Goal: Task Accomplishment & Management: Complete application form

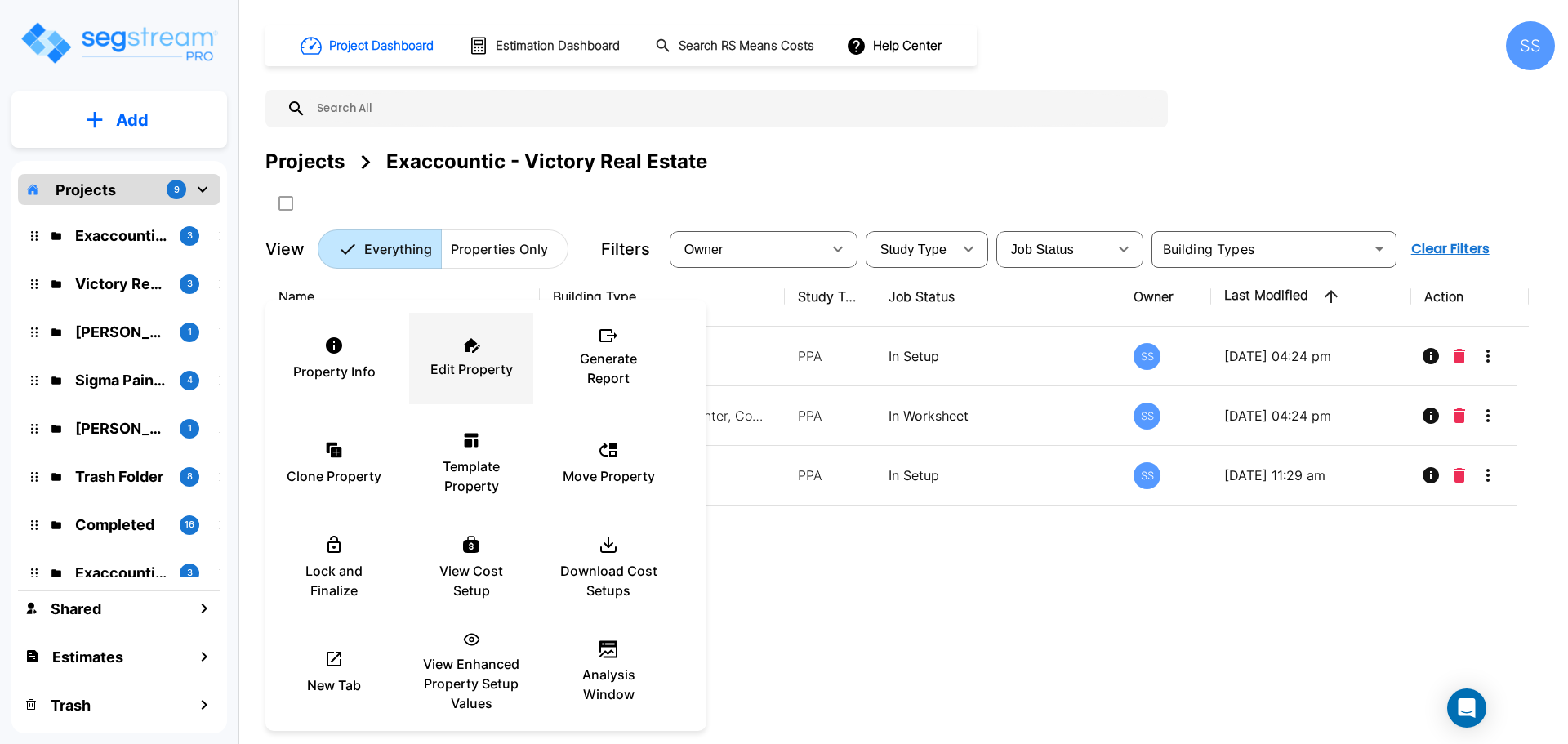
click at [483, 361] on p "Edit Property" at bounding box center [472, 369] width 83 height 19
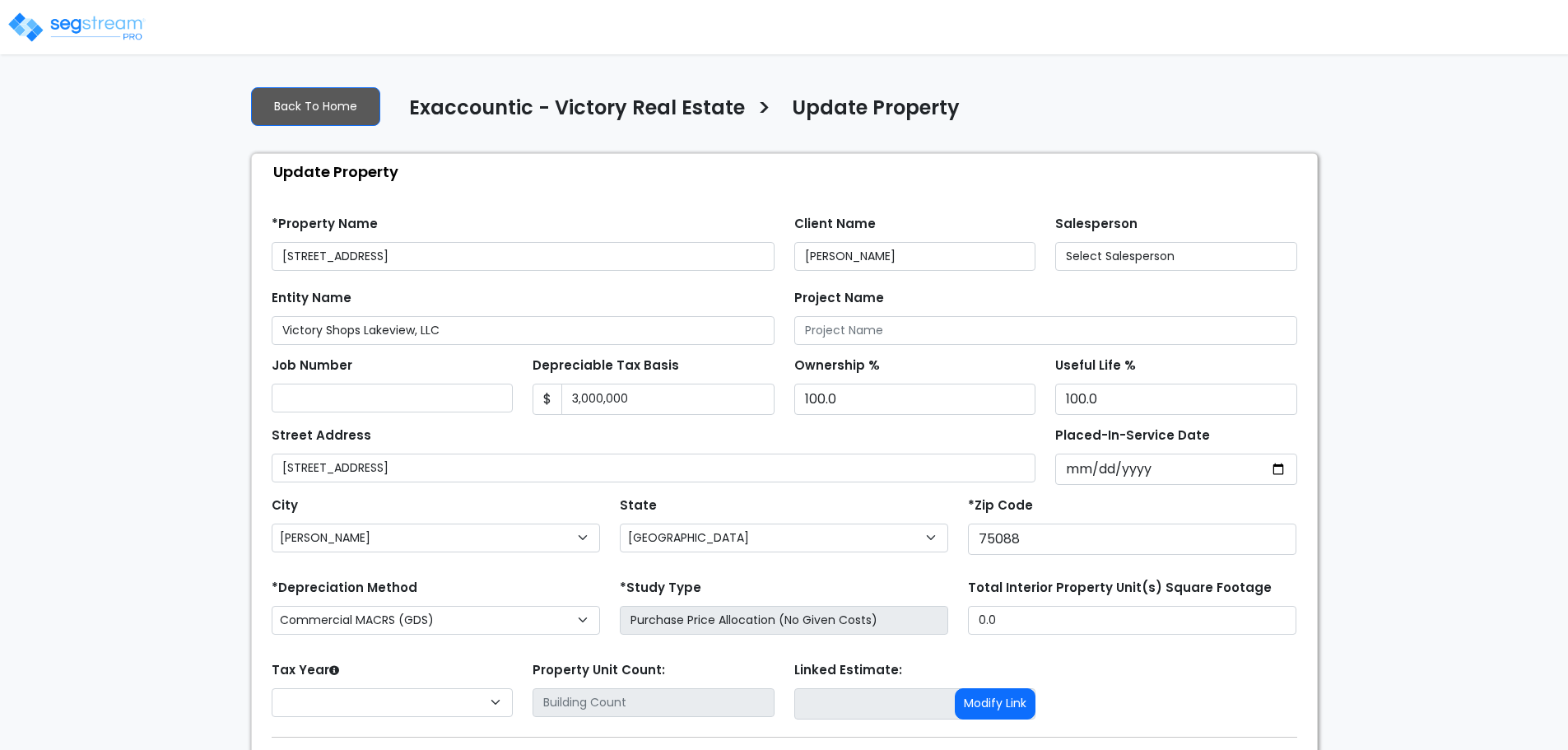
select select "[GEOGRAPHIC_DATA]"
select select "2024"
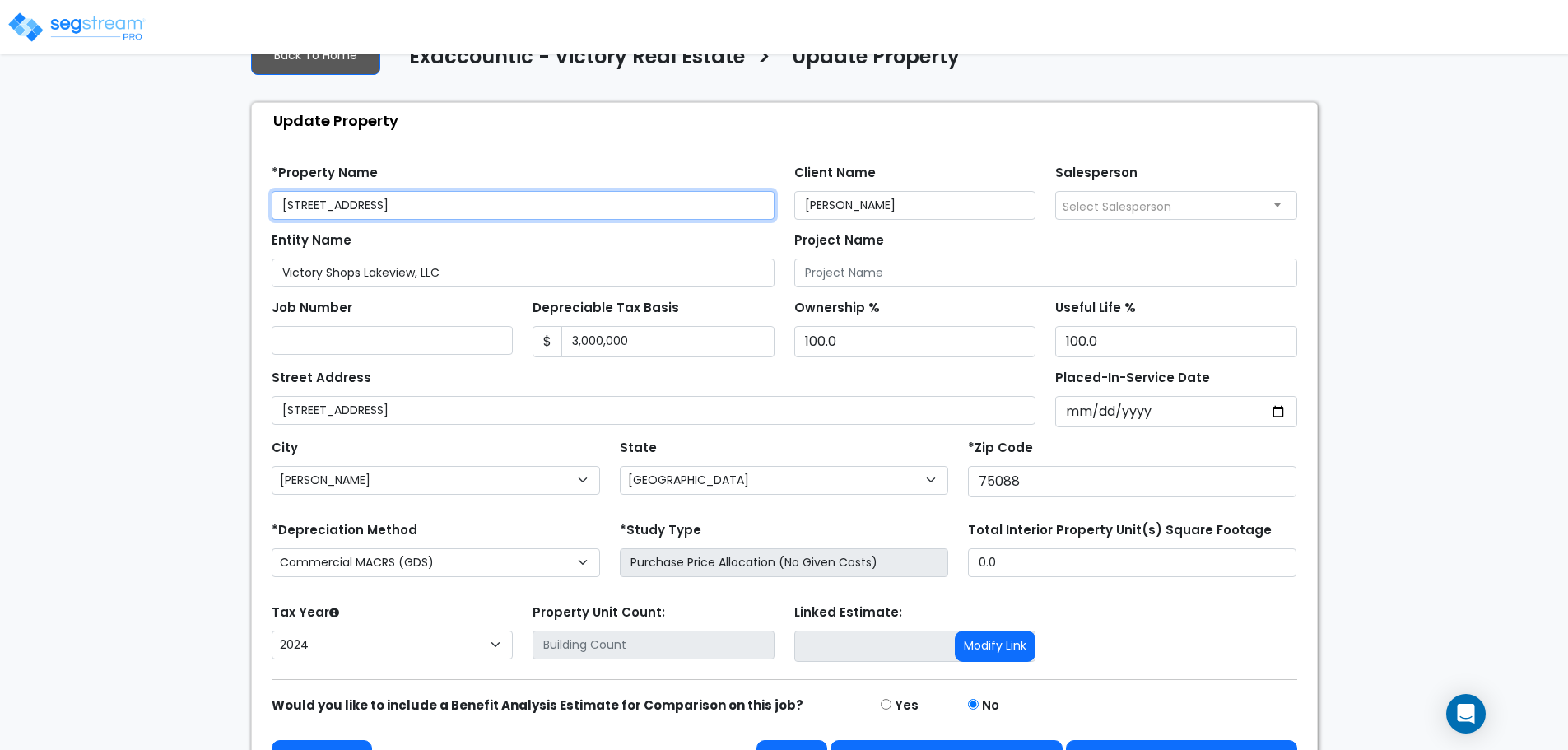
scroll to position [97, 0]
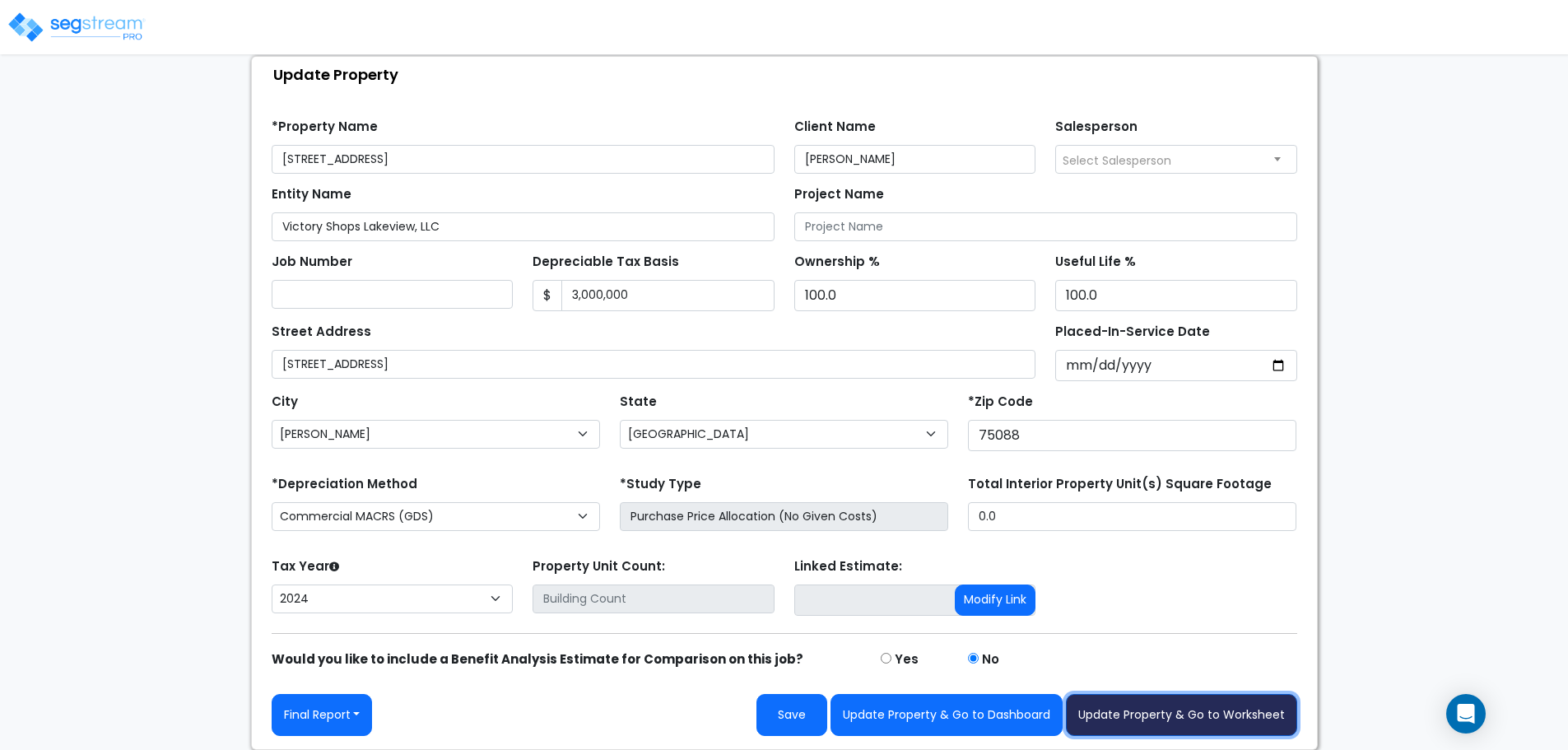
click at [1250, 714] on button "Update Property & Go to Worksheet" at bounding box center [1181, 714] width 231 height 42
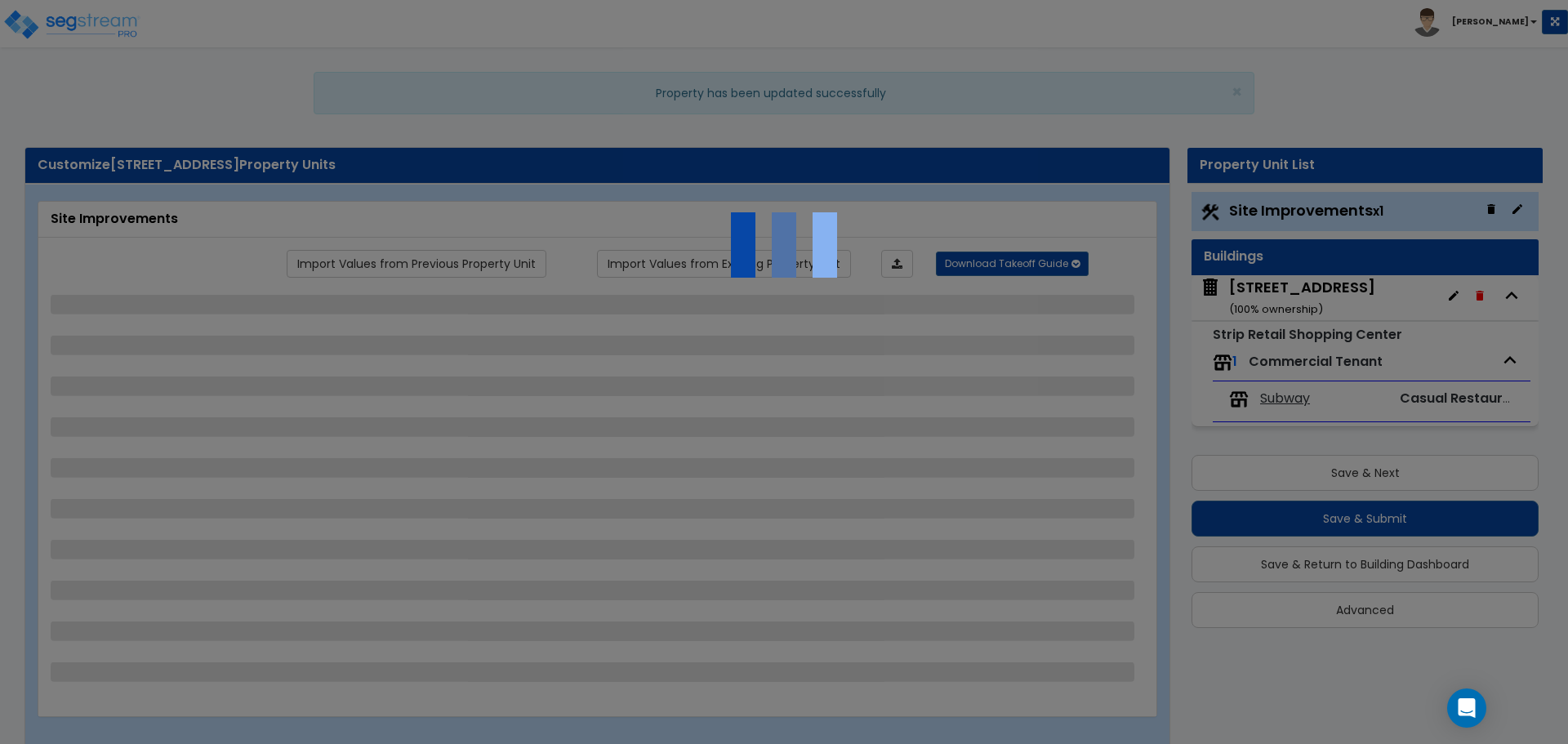
select select "2"
select select "1"
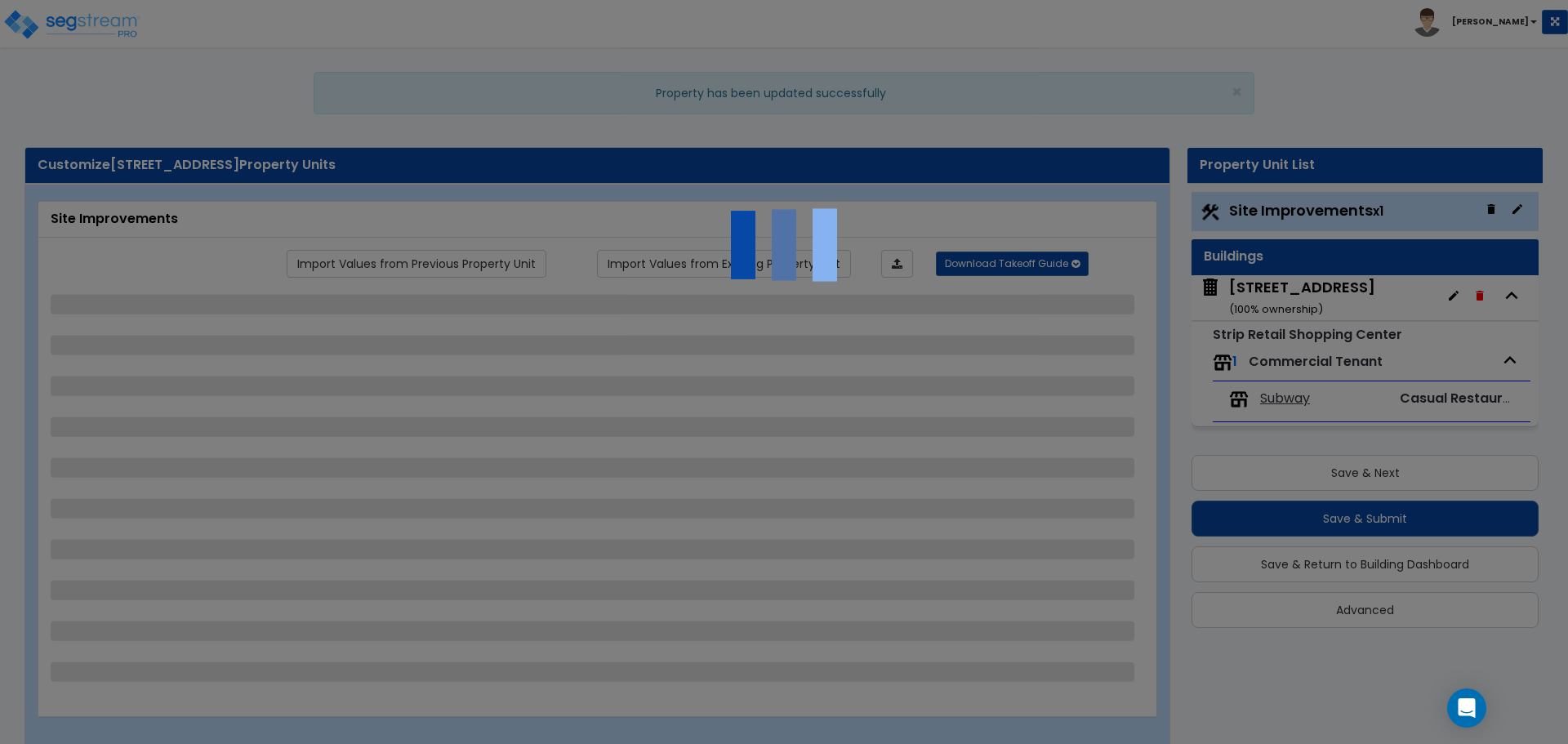
select select "1"
select select "2"
select select "4"
select select "1"
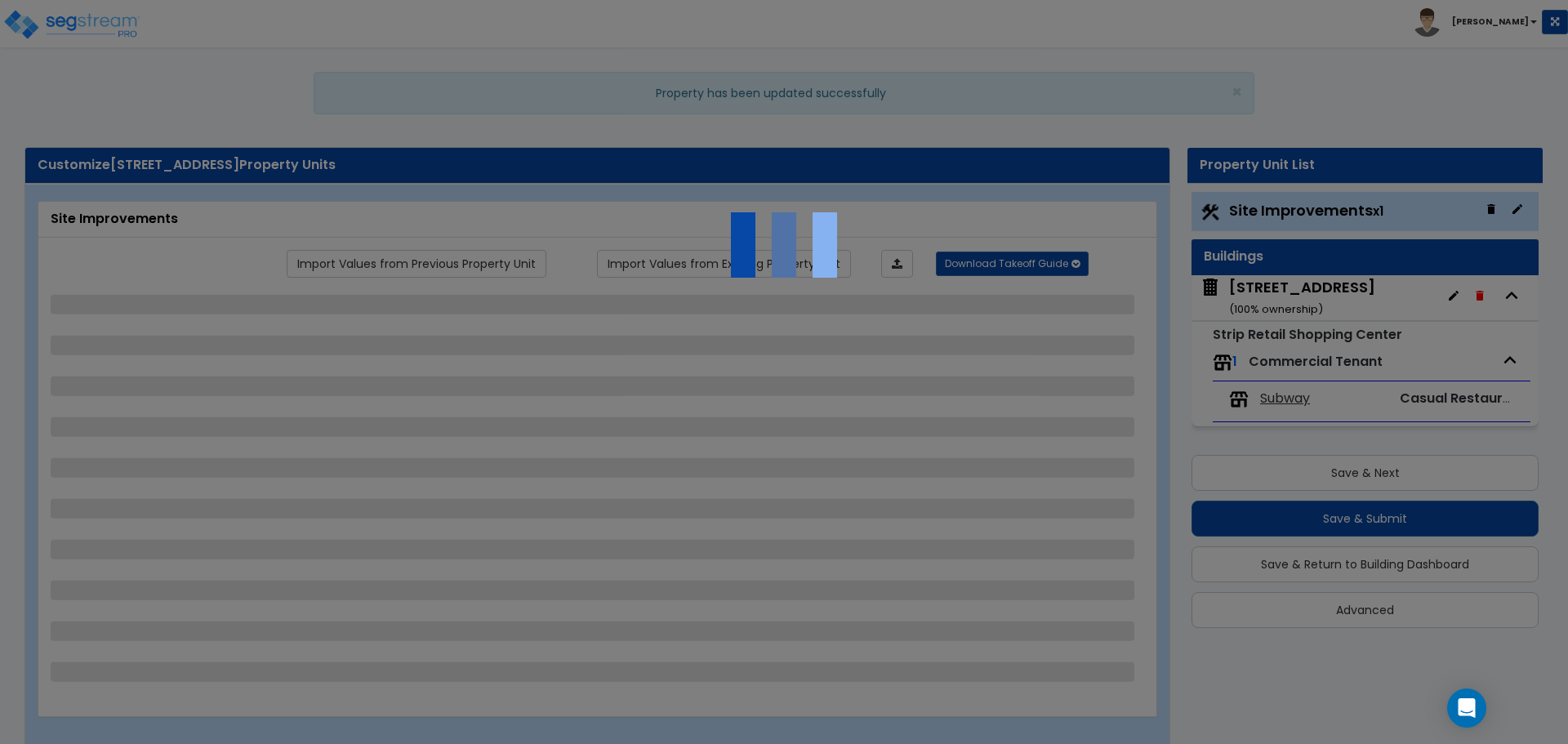
select select "5"
select select "1"
select select "4"
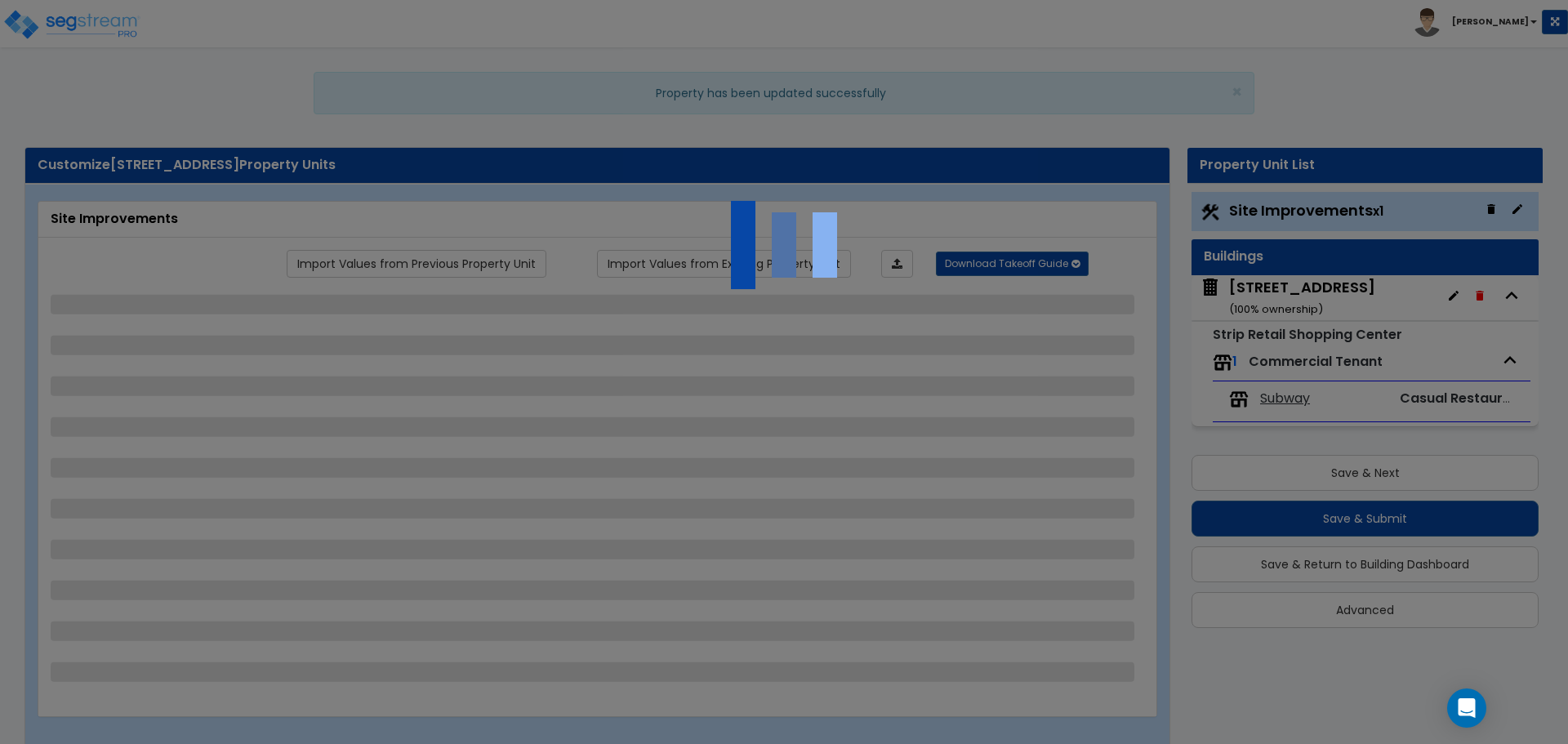
select select "2"
select select "1"
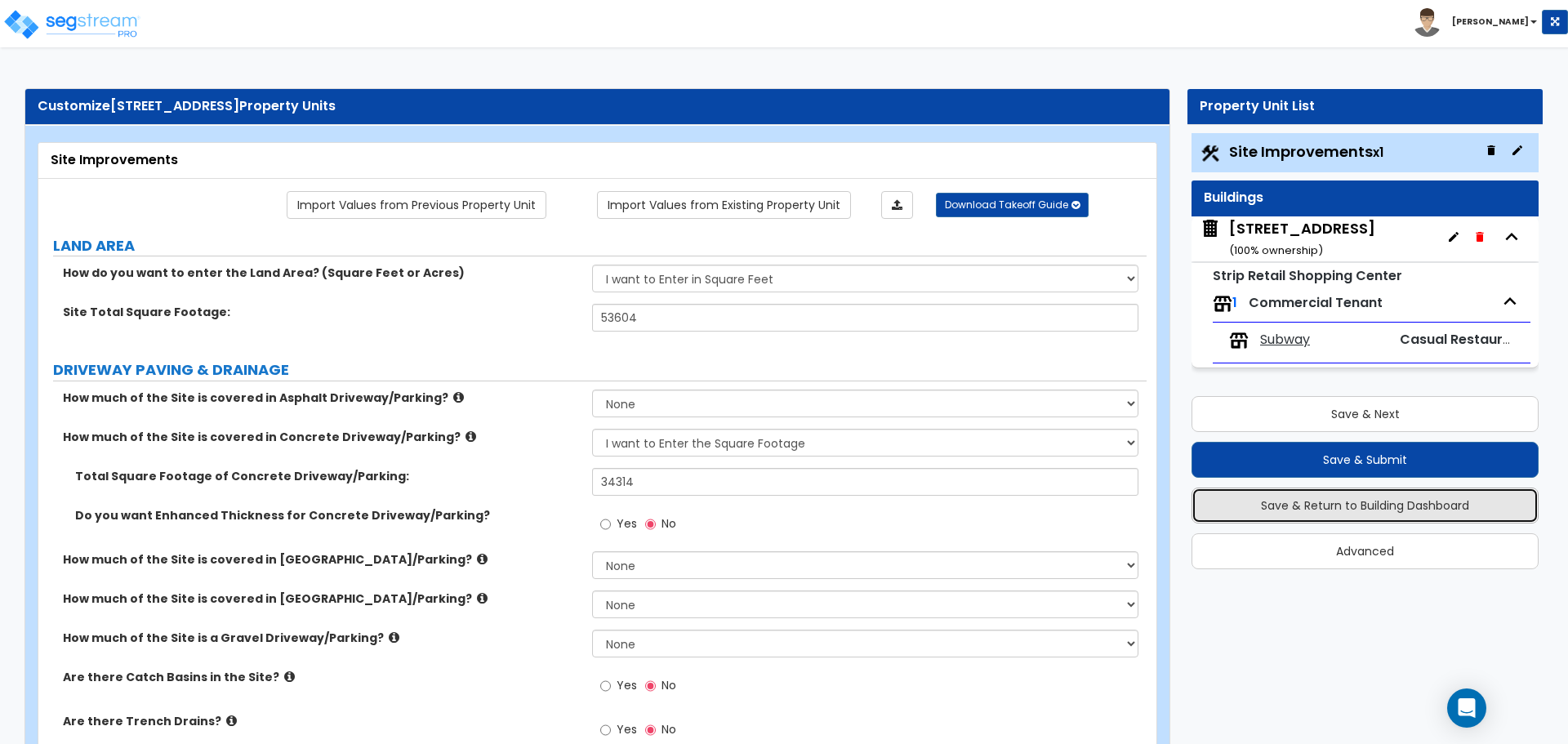
click at [1353, 504] on button "Save & Return to Building Dashboard" at bounding box center [1365, 505] width 347 height 36
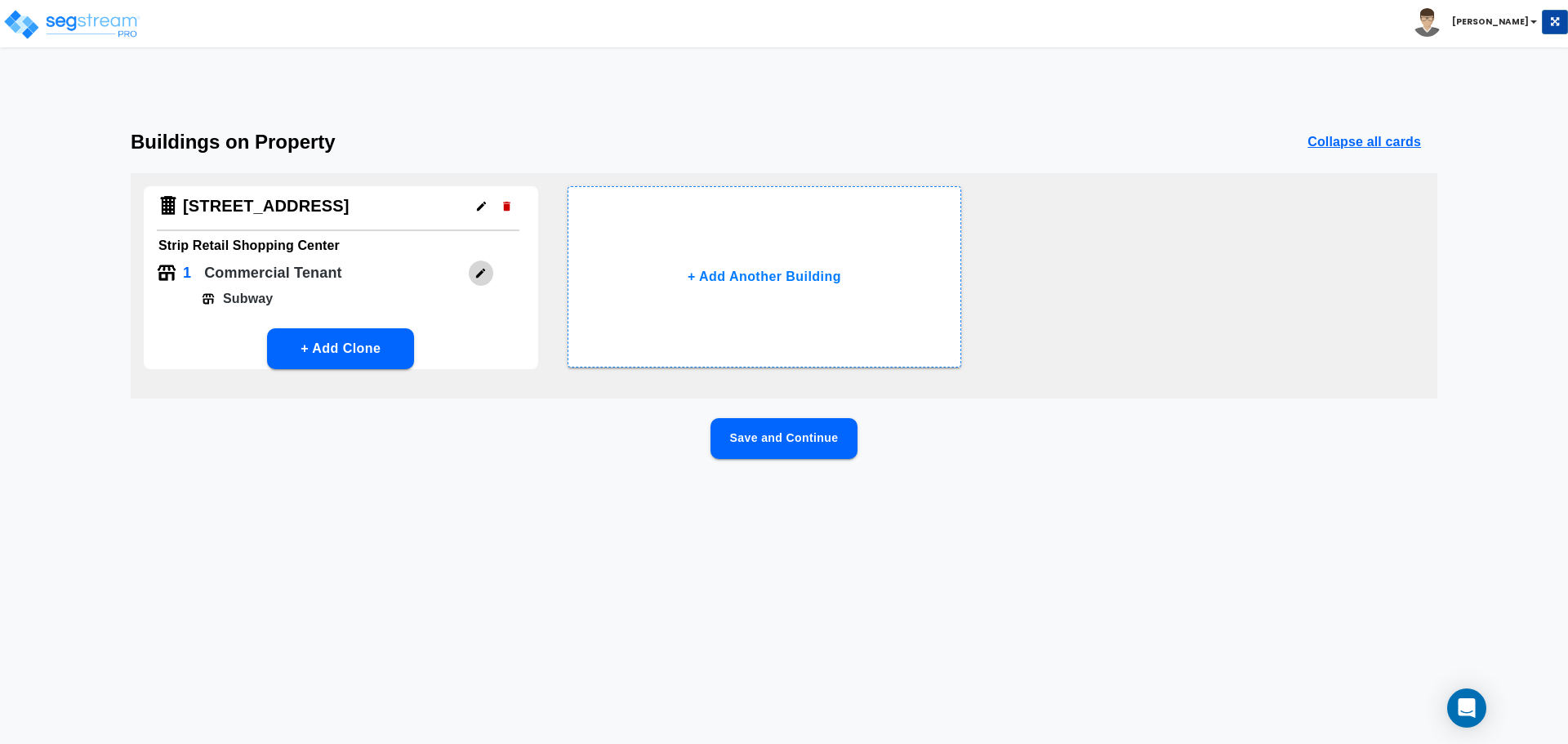
click at [483, 272] on icon "button" at bounding box center [481, 273] width 12 height 12
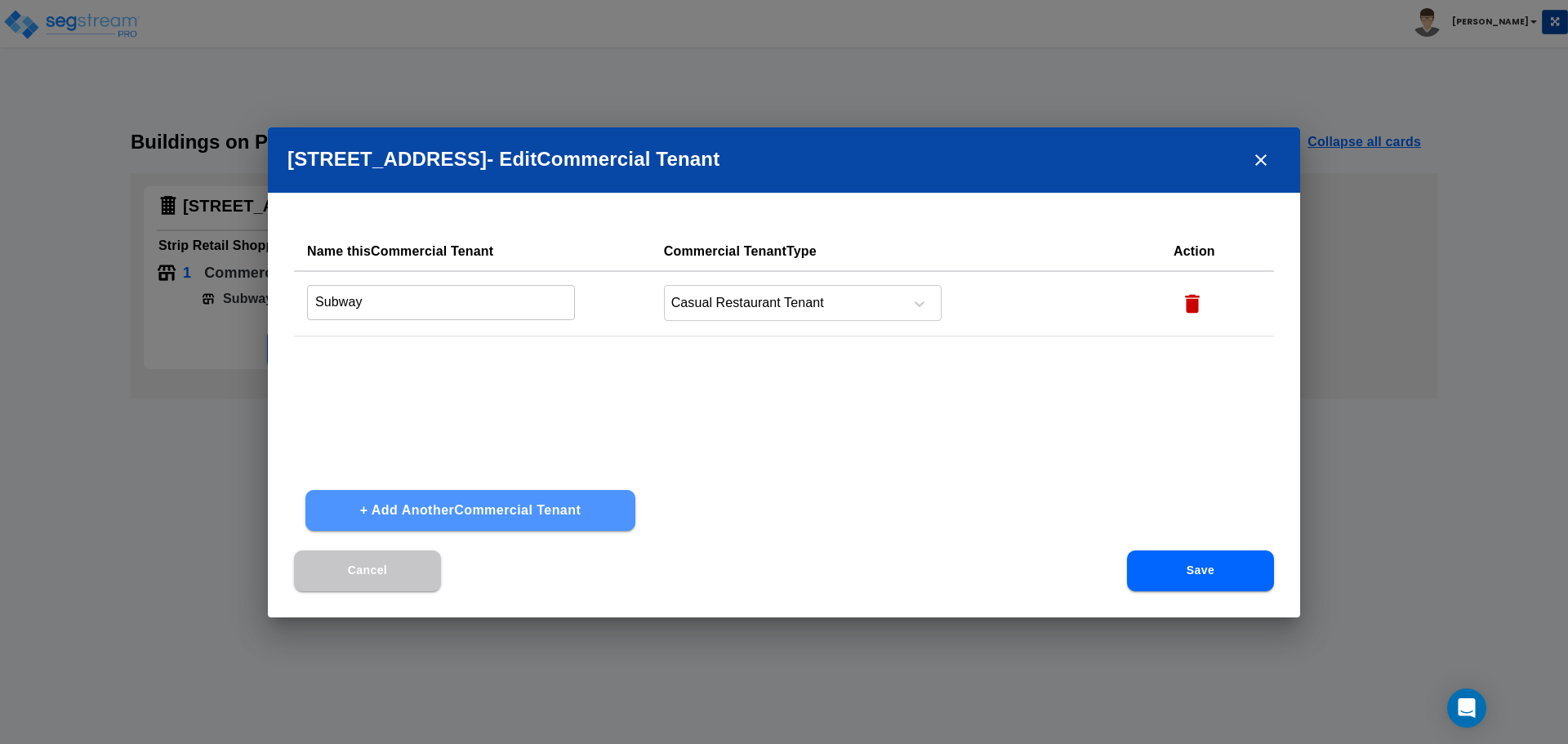
click at [493, 503] on button "+ Add Another Commercial Tenant" at bounding box center [470, 510] width 330 height 40
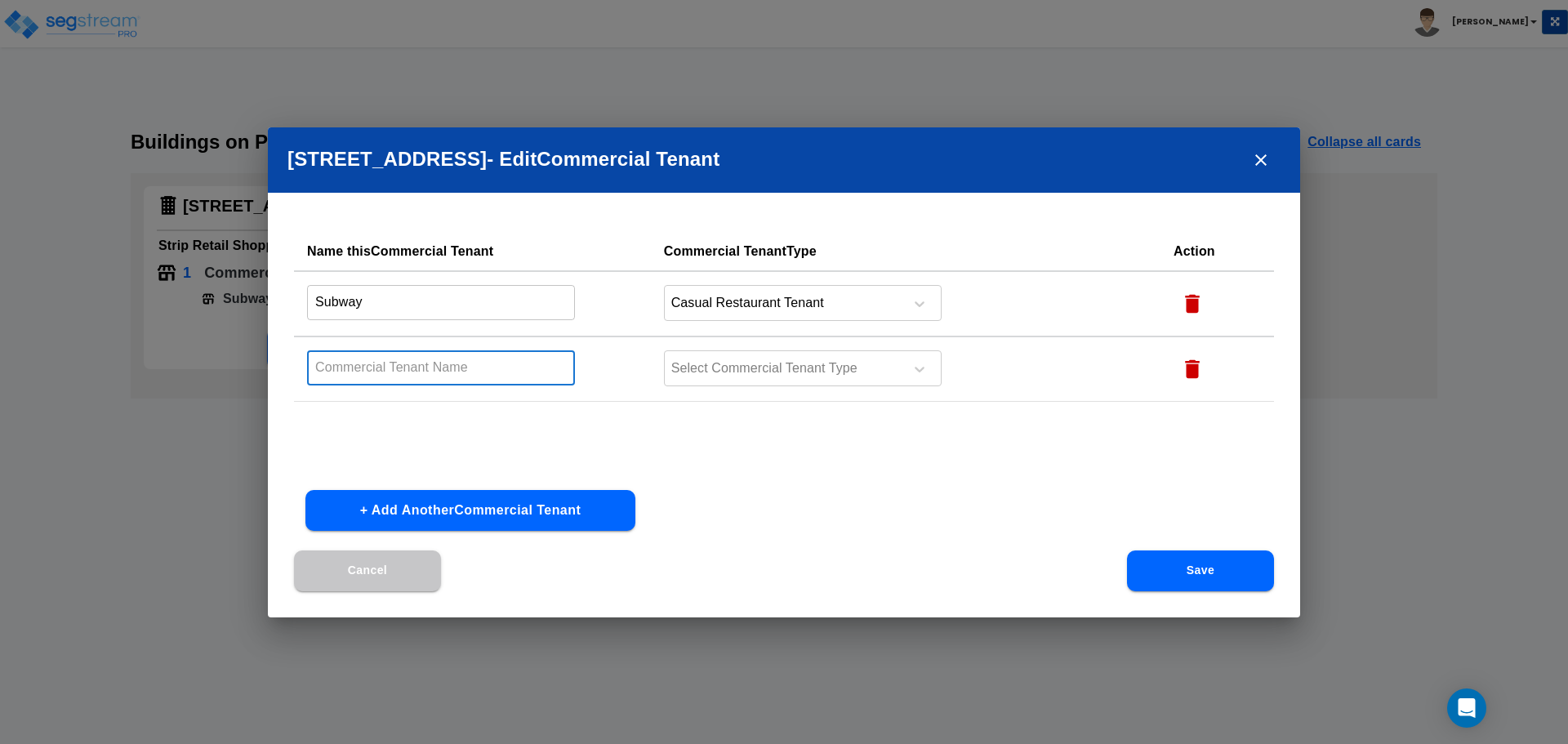
click at [374, 373] on input "text" at bounding box center [440, 368] width 268 height 35
type input "Napoli's Rowlett"
click at [802, 360] on div at bounding box center [781, 368] width 224 height 22
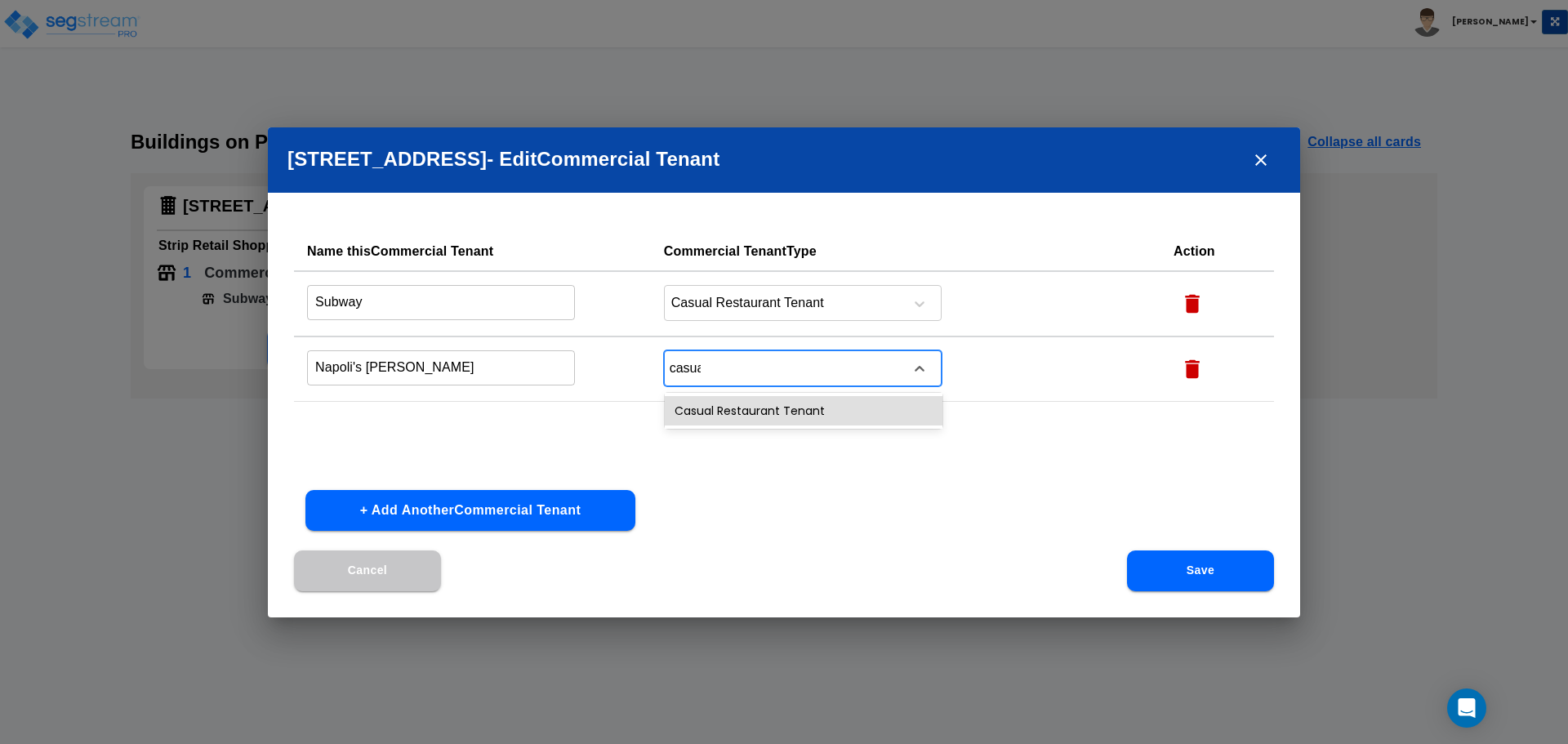
type input "casual"
click at [751, 397] on div "Casual Restaurant Tenant" at bounding box center [803, 410] width 278 height 29
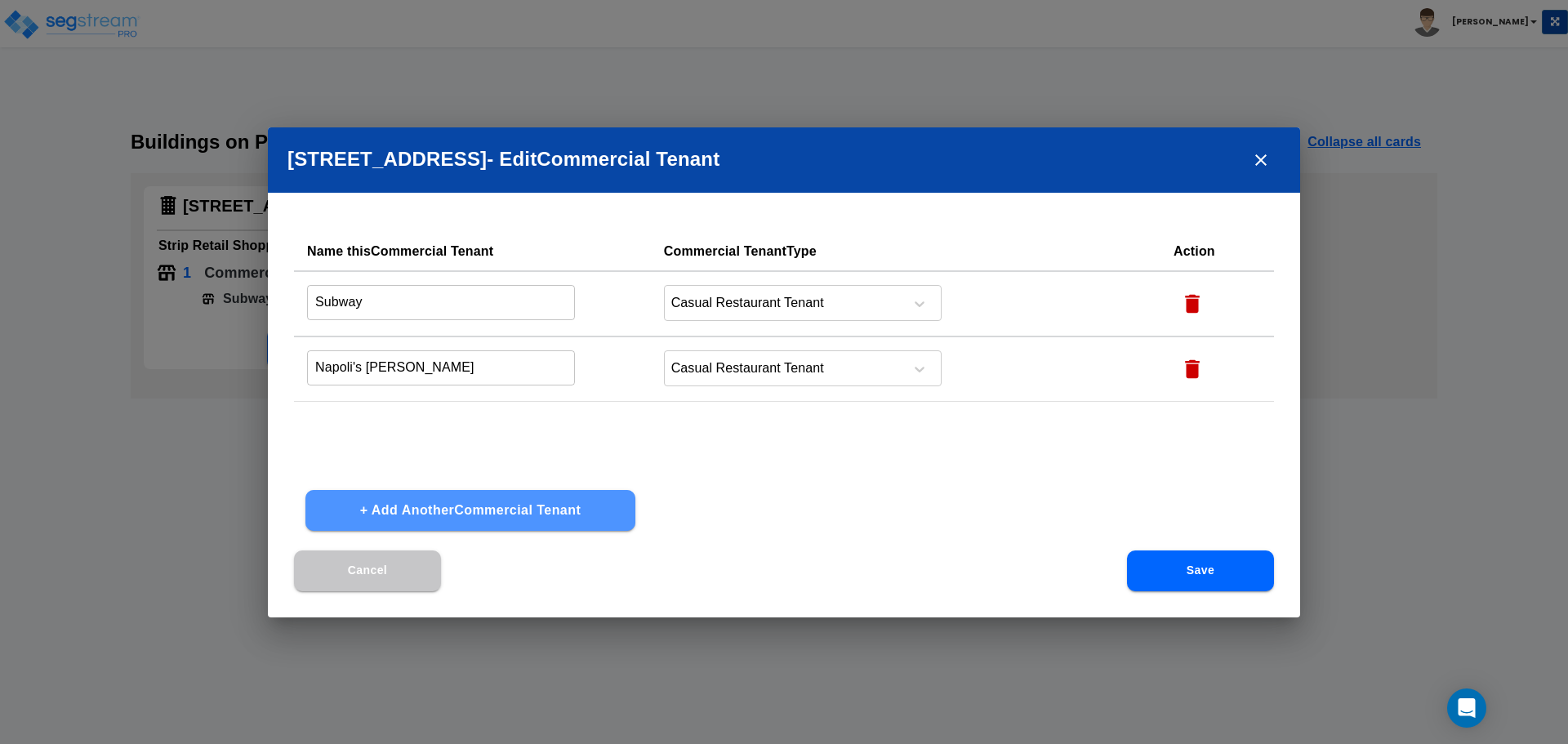
click at [451, 516] on button "+ Add Another Commercial Tenant" at bounding box center [470, 510] width 330 height 40
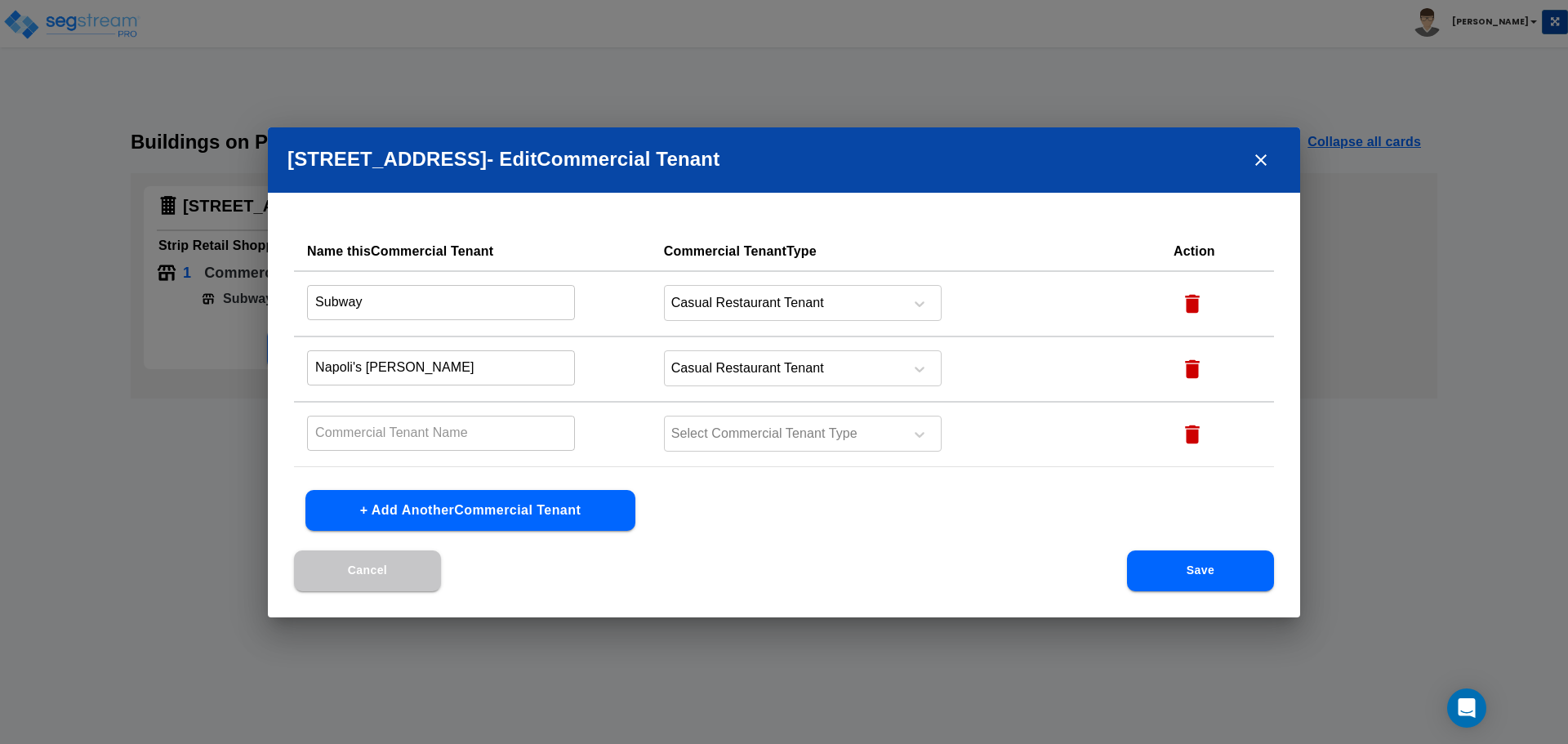
click at [418, 426] on input "text" at bounding box center [440, 433] width 268 height 35
type input "Chiropractor"
click at [744, 439] on div at bounding box center [781, 433] width 224 height 22
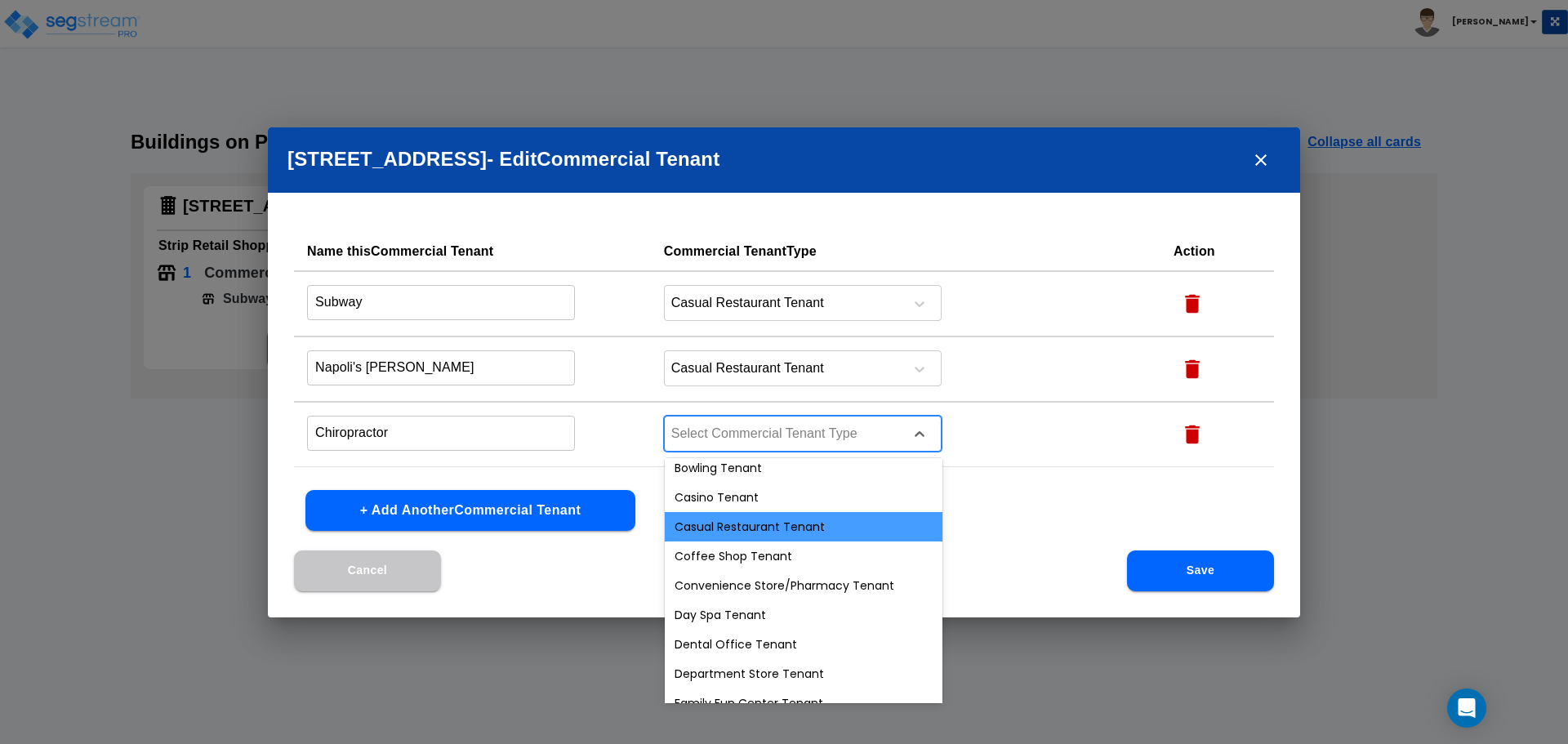
scroll to position [163, 0]
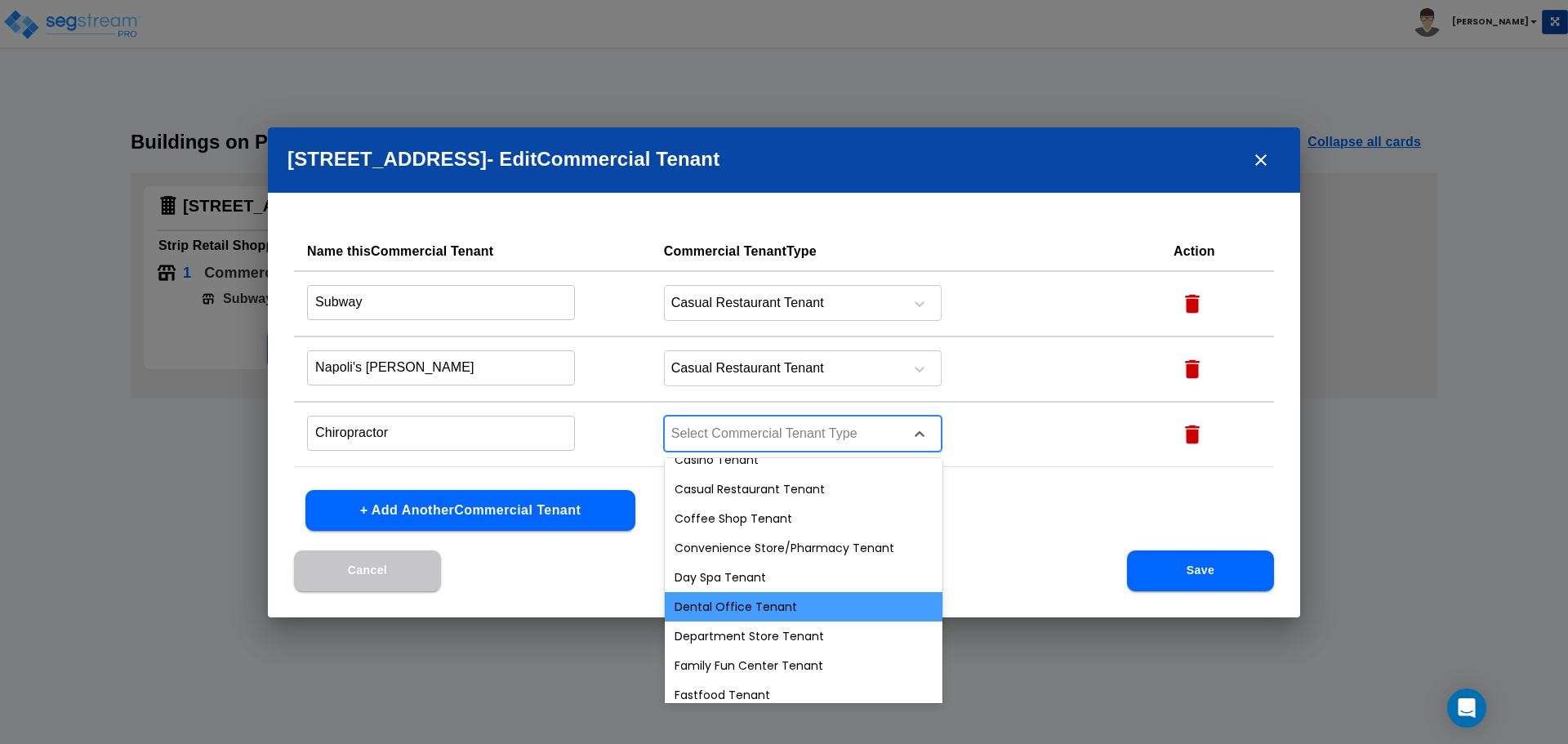
click at [741, 607] on div "Dental Office Tenant" at bounding box center [803, 606] width 278 height 29
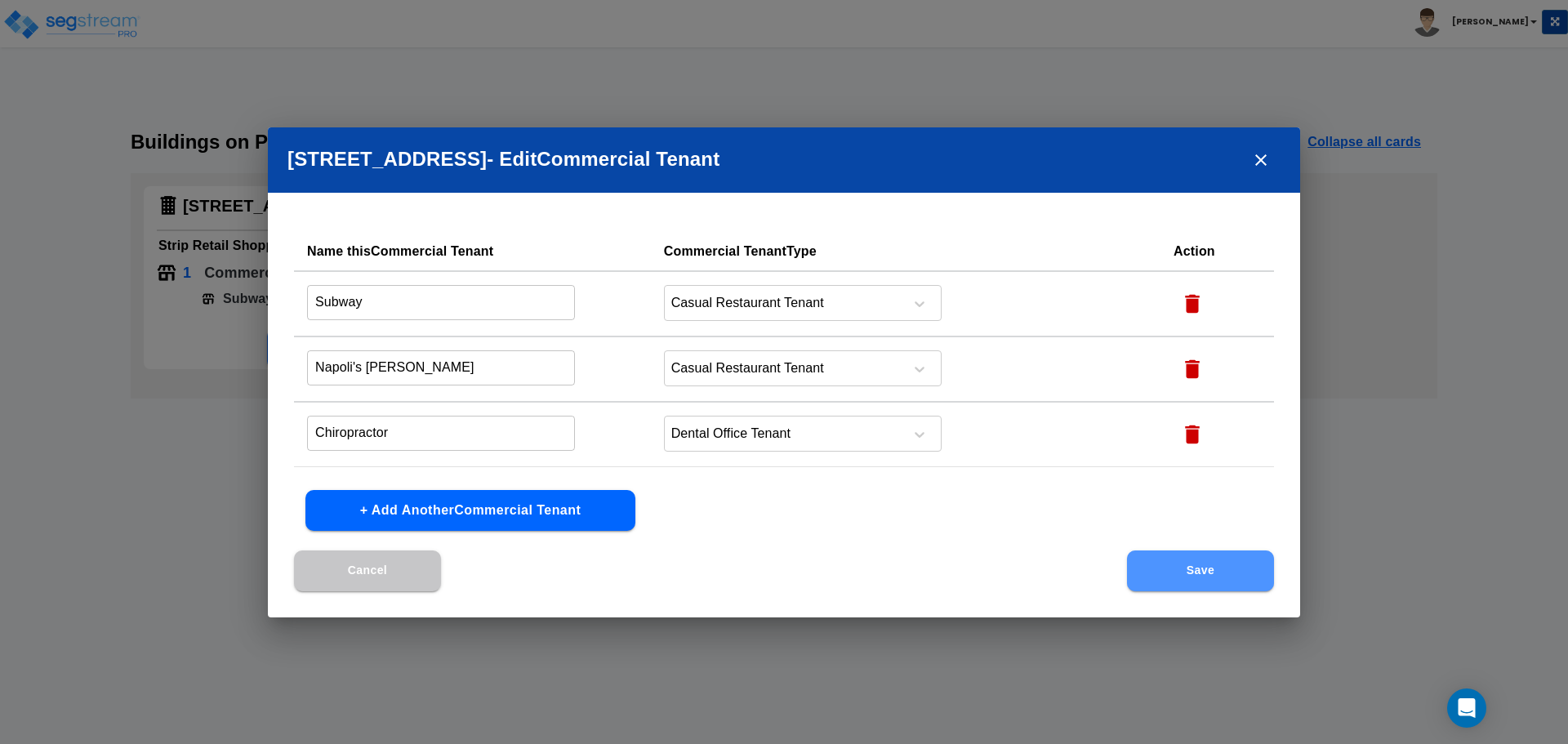
click at [1194, 573] on button "Save" at bounding box center [1200, 570] width 147 height 40
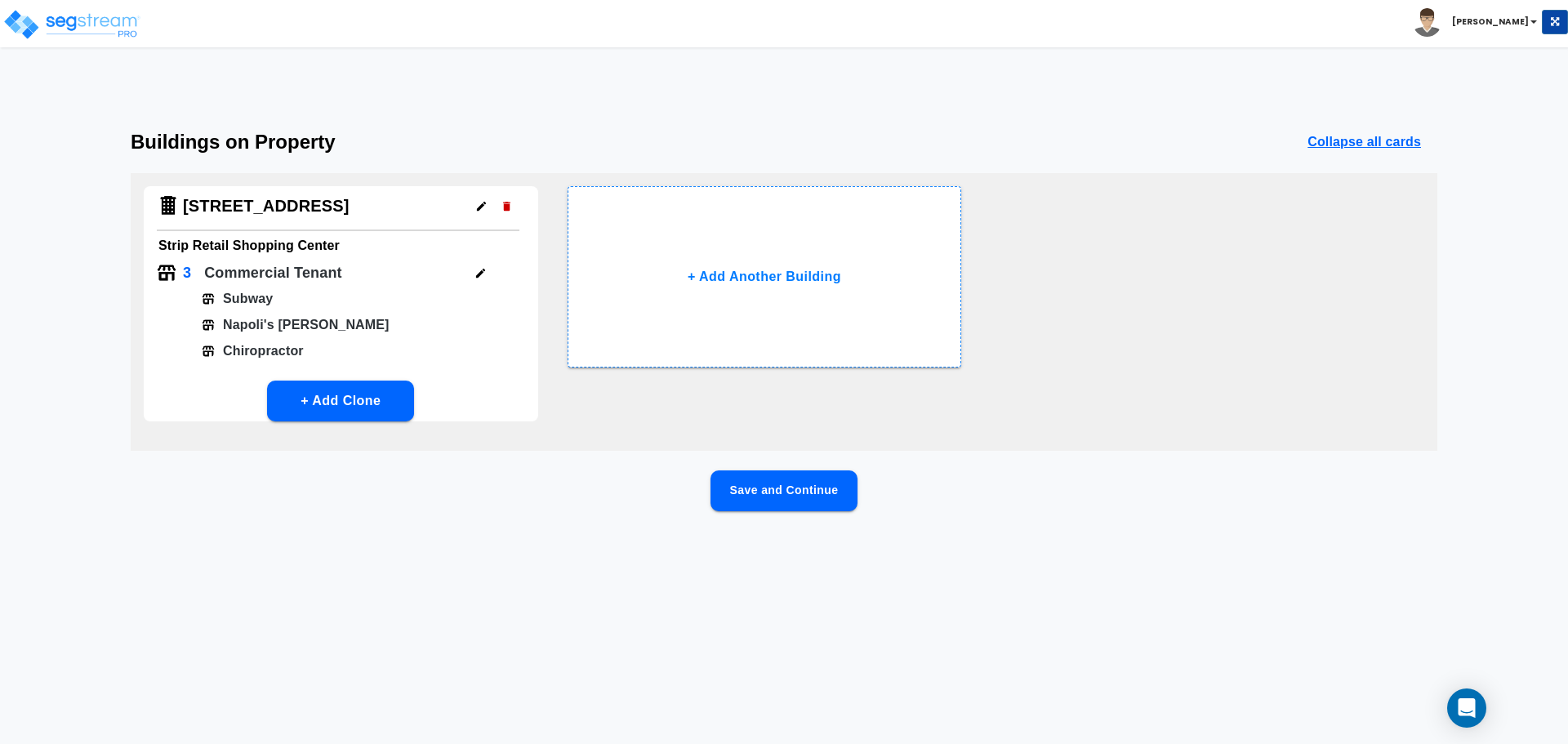
click at [763, 498] on button "Save and Continue" at bounding box center [783, 490] width 147 height 40
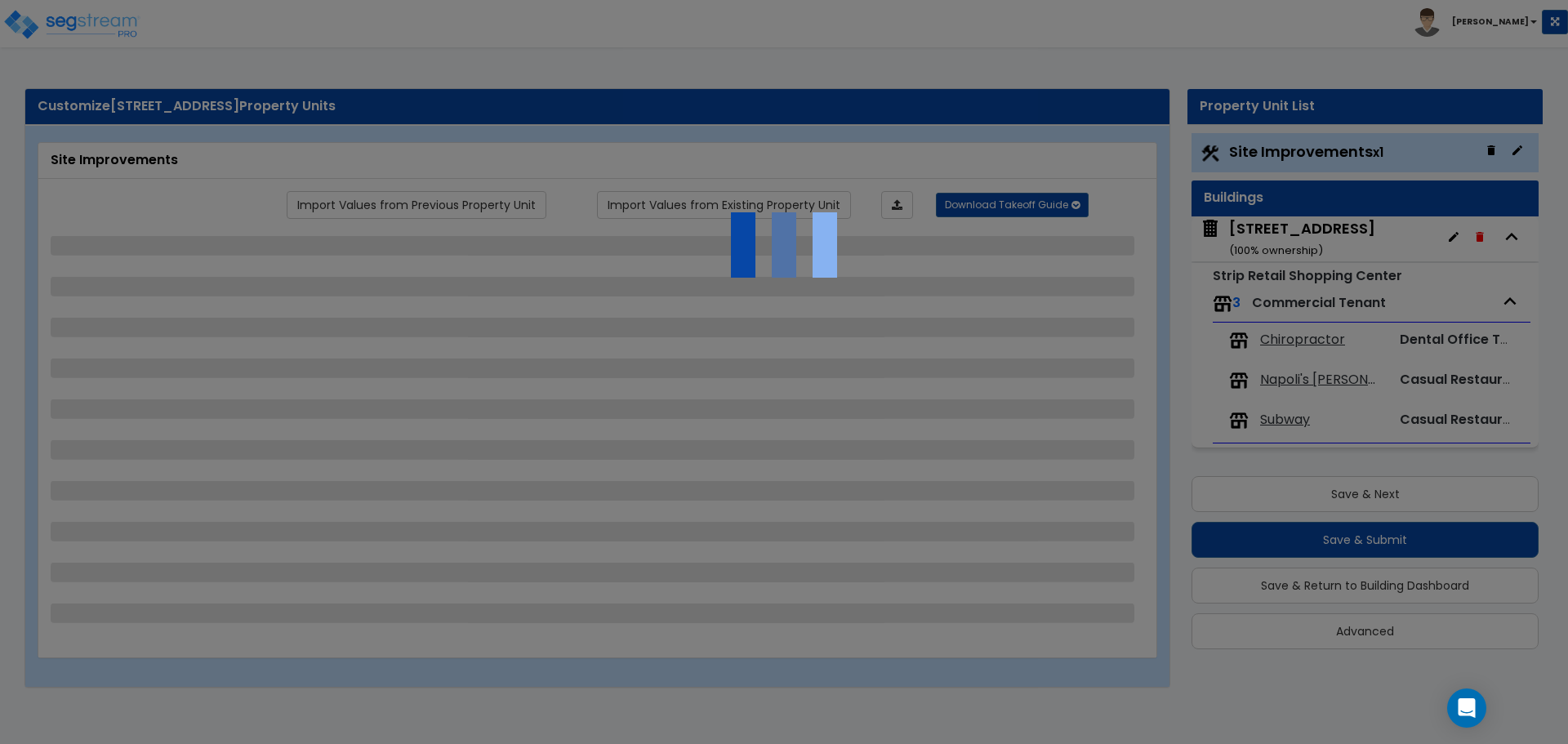
select select "2"
select select "1"
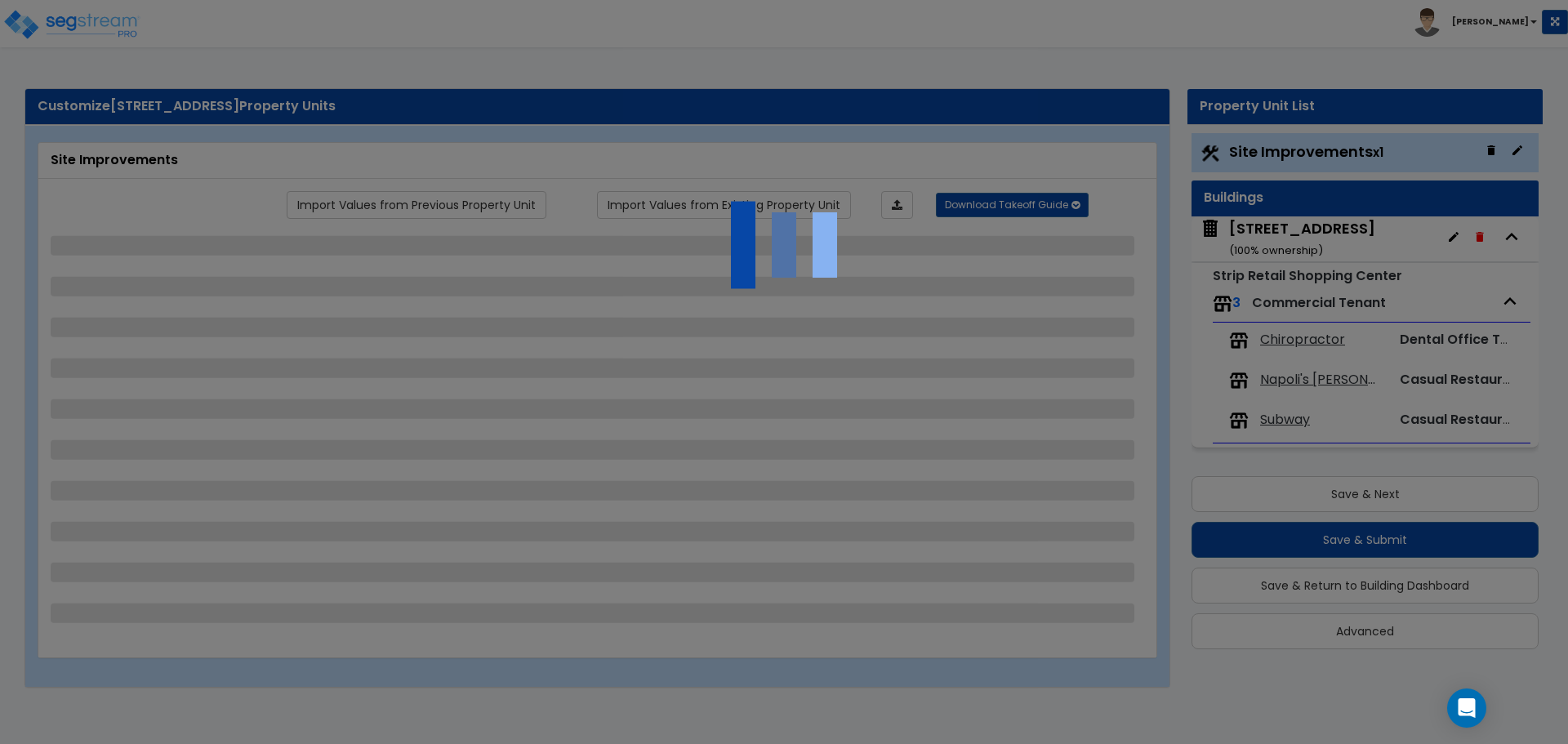
select select "1"
select select "2"
select select "4"
select select "1"
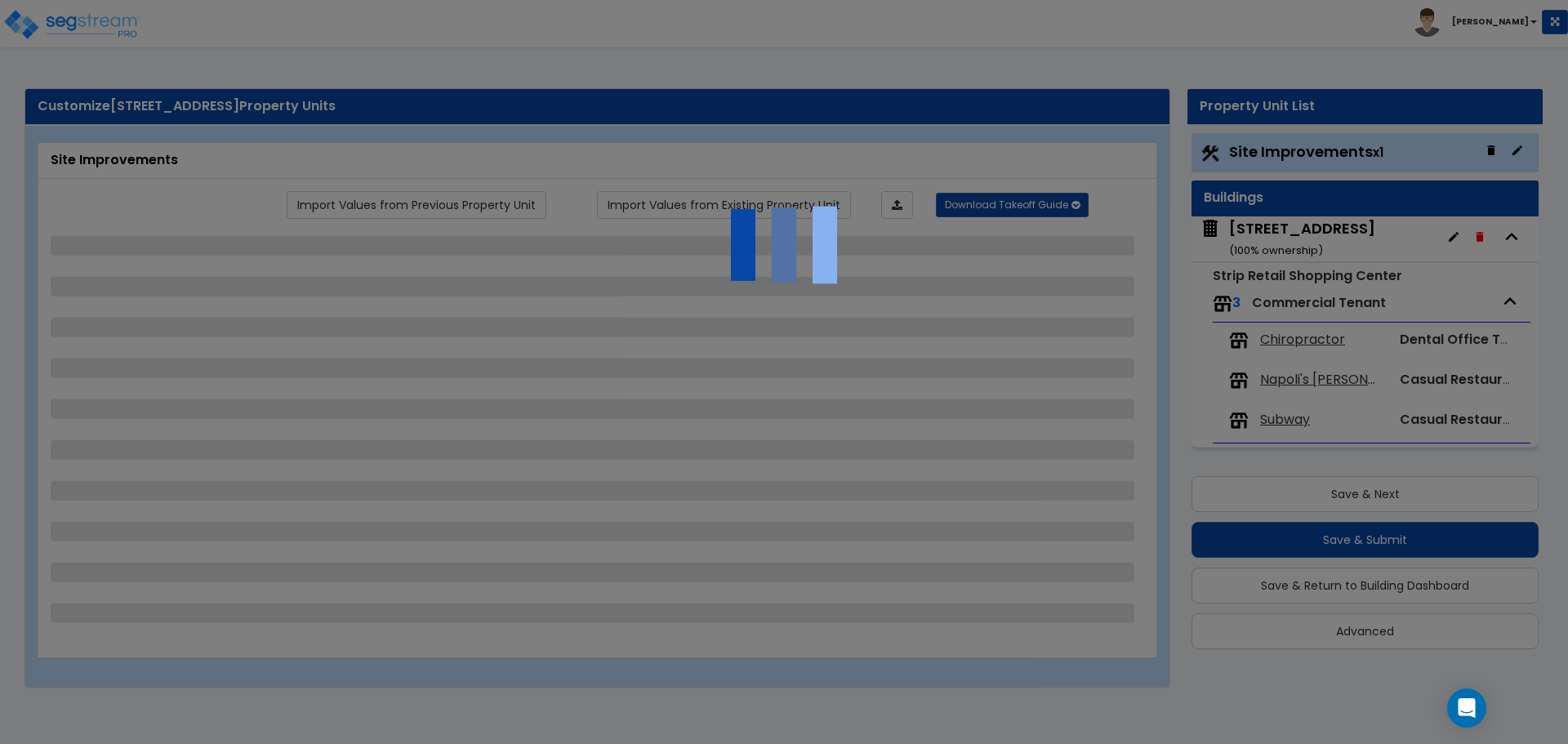
select select "5"
select select "1"
select select "4"
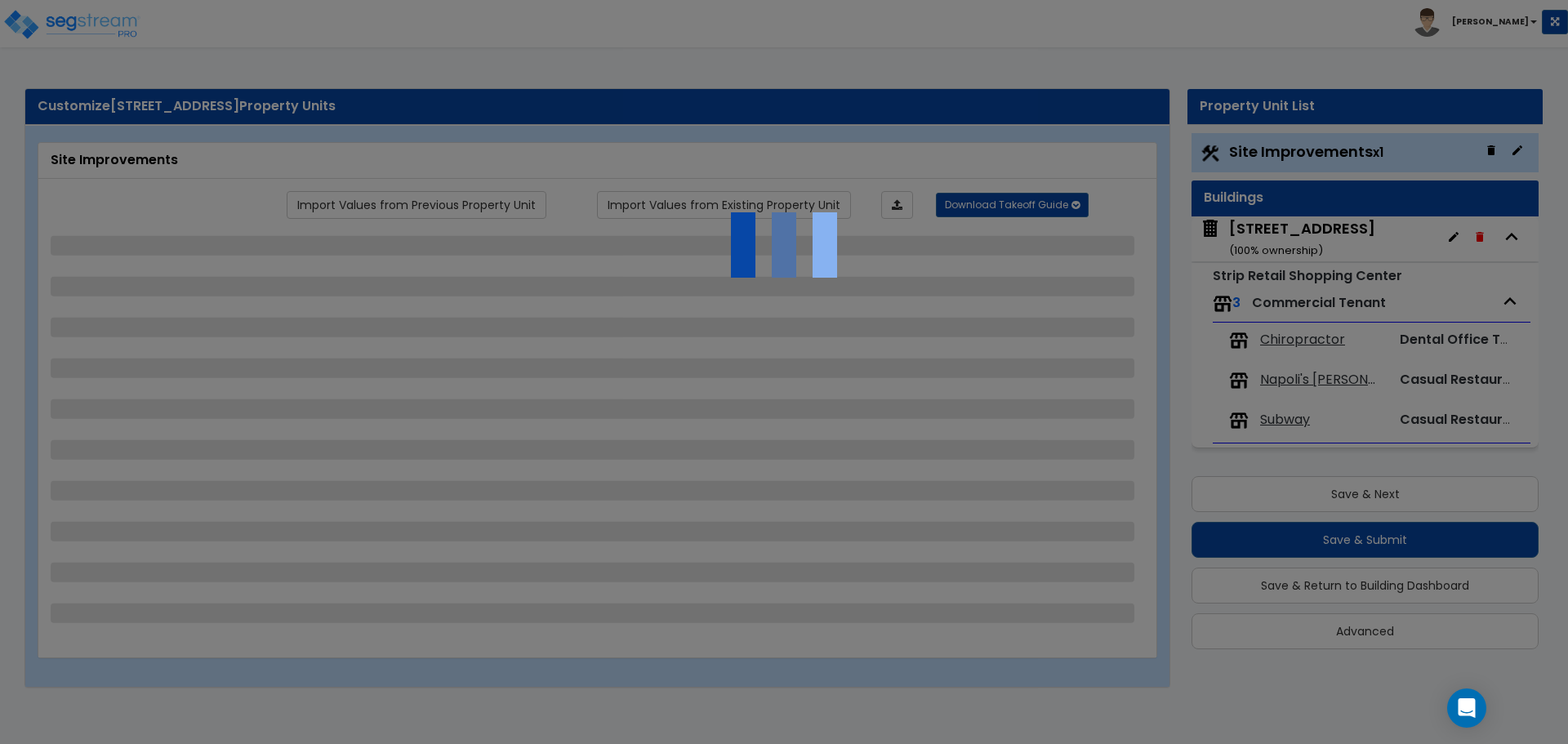
select select "2"
select select "1"
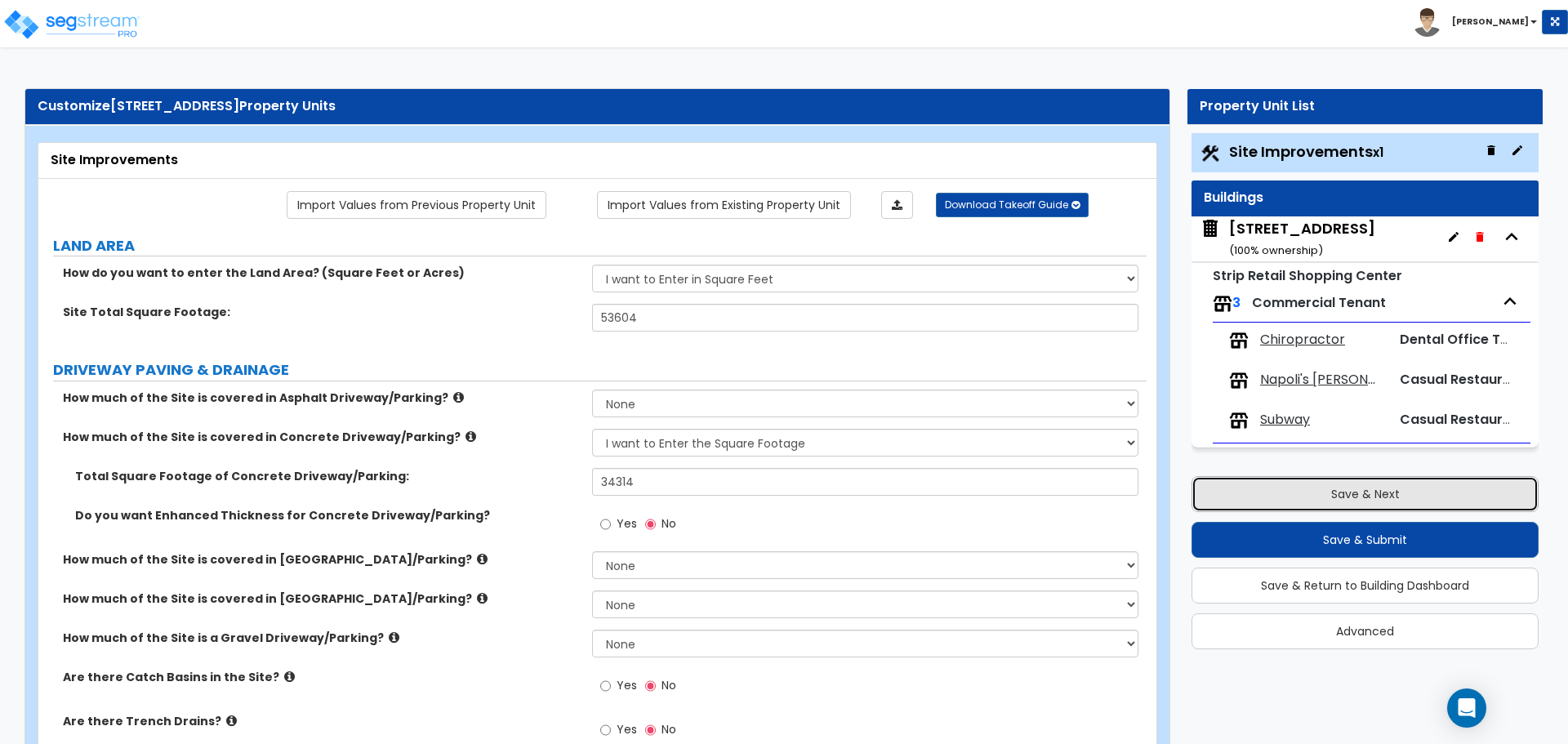
click at [1390, 484] on button "Save & Next" at bounding box center [1365, 494] width 347 height 36
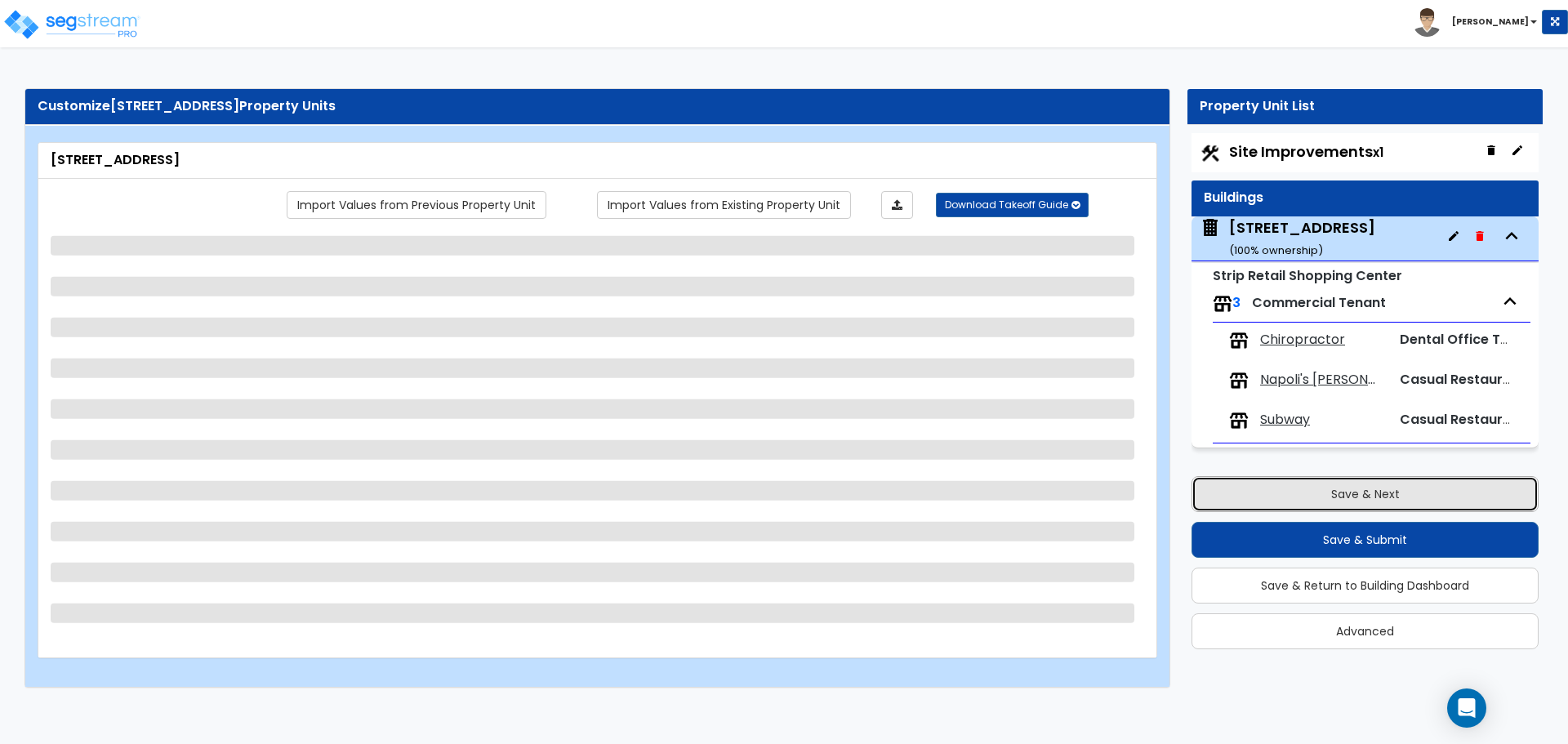
click at [1324, 495] on button "Save & Next" at bounding box center [1365, 494] width 347 height 36
select select "3"
select select "1"
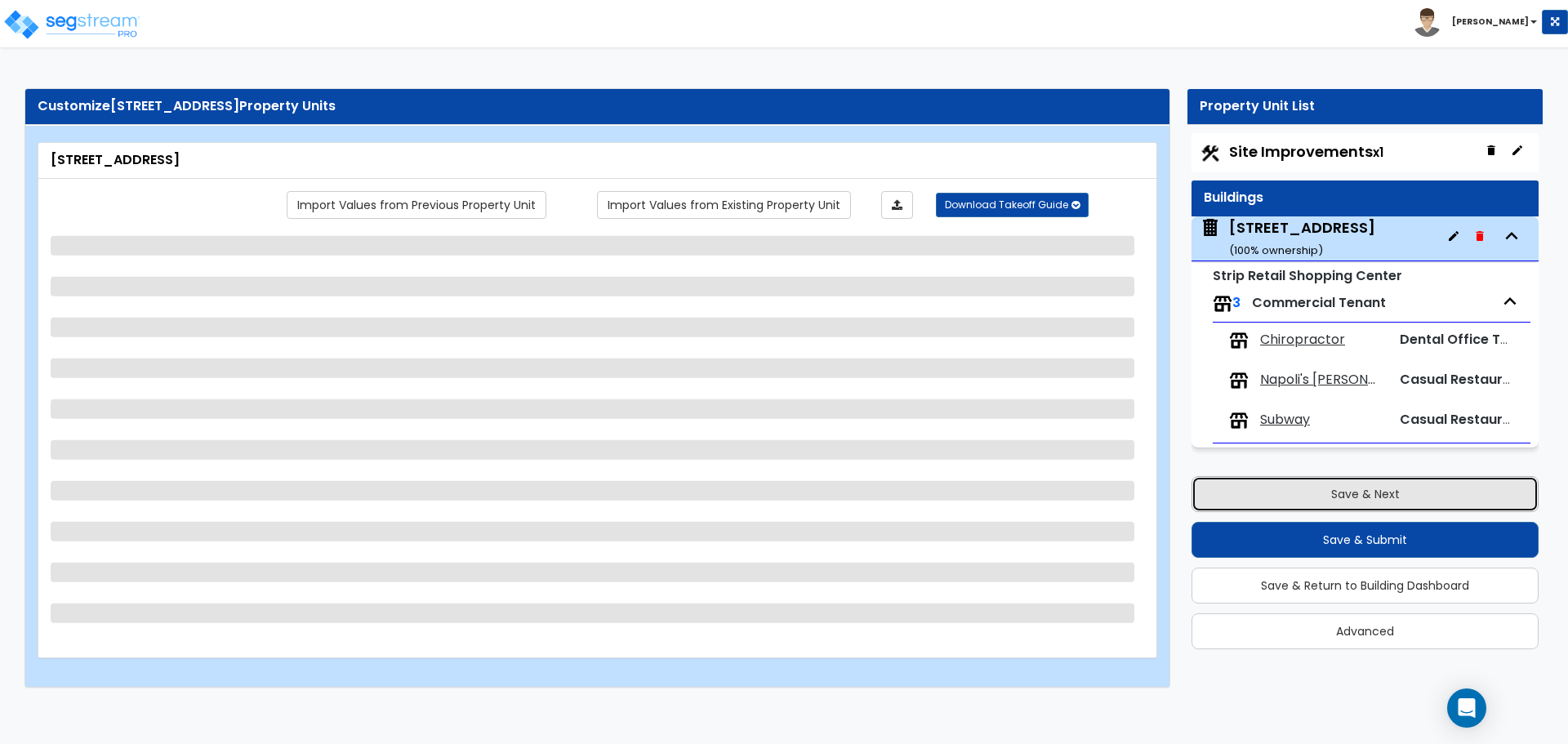
select select "3"
select select "2"
select select "3"
select select "1"
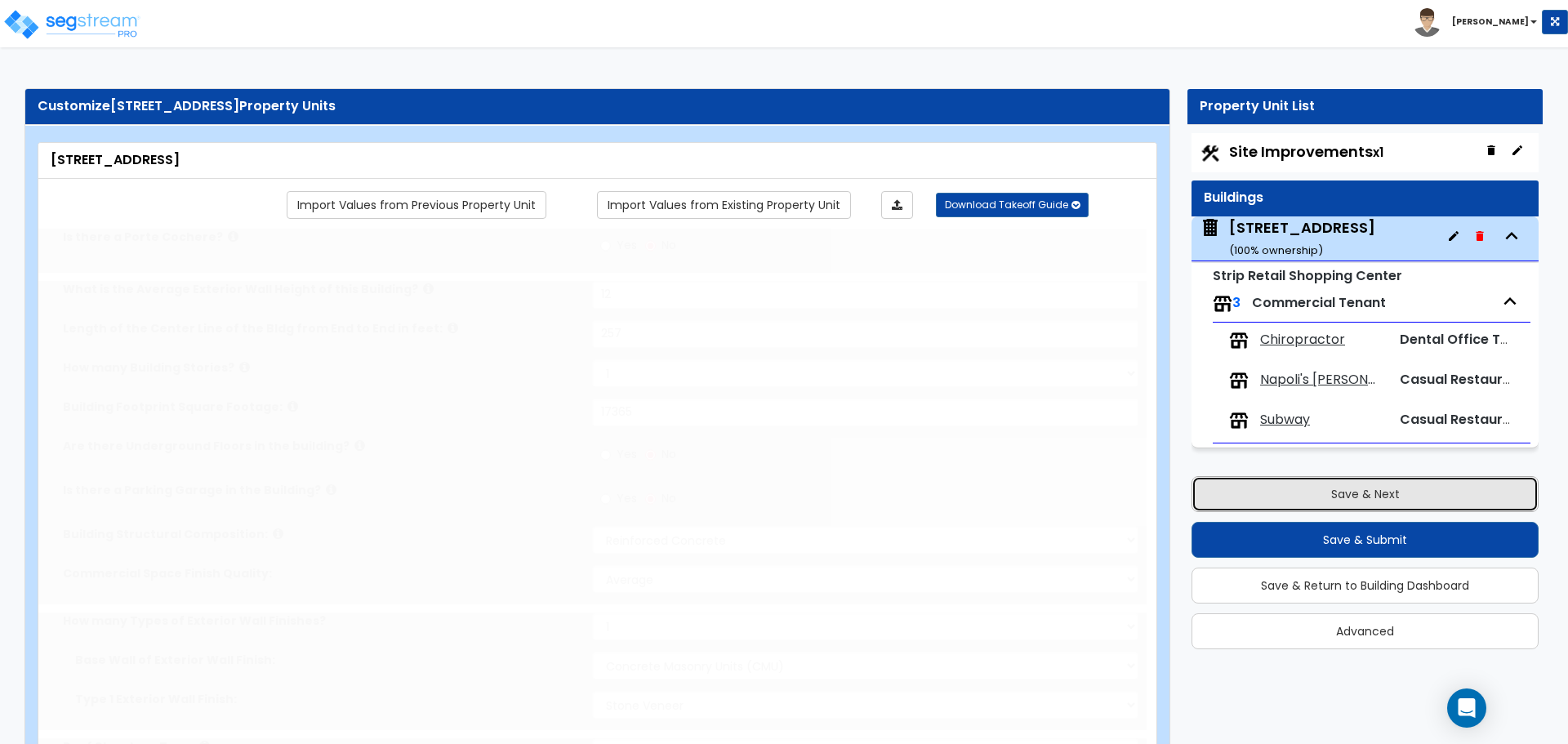
select select "1"
